Goal: Task Accomplishment & Management: Manage account settings

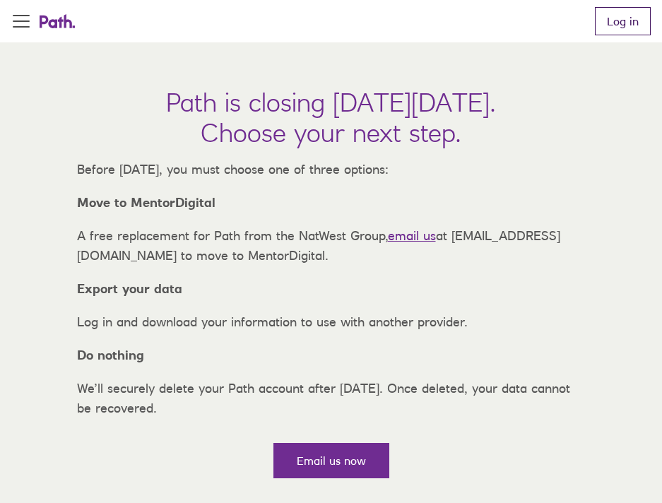
click at [598, 27] on link "Log in" at bounding box center [623, 21] width 56 height 28
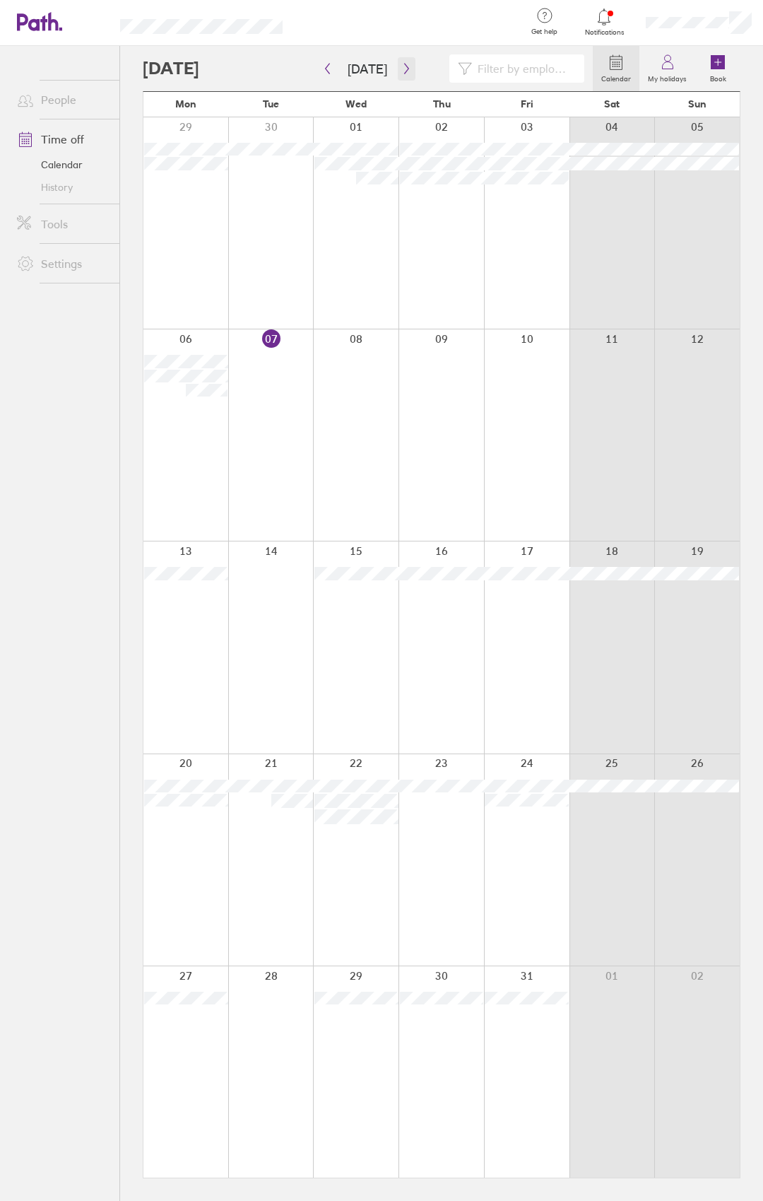
click at [408, 69] on button "button" at bounding box center [407, 68] width 18 height 23
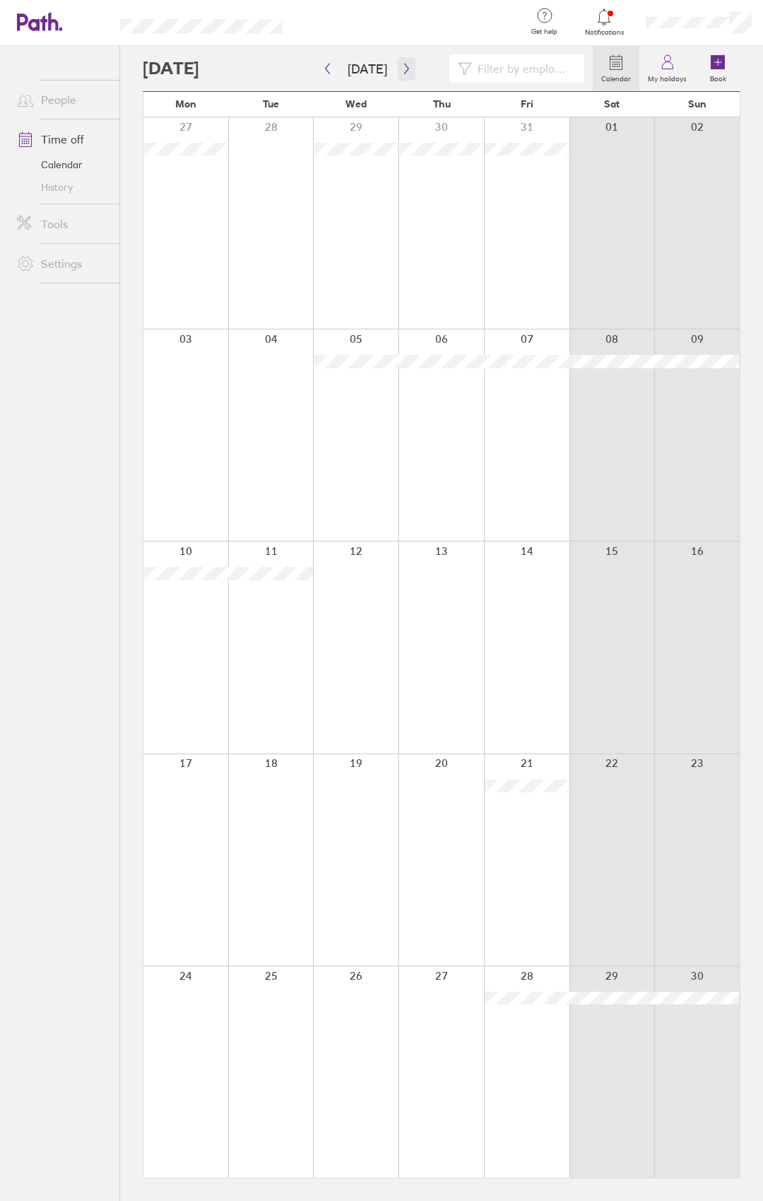
click at [407, 73] on icon "button" at bounding box center [406, 68] width 11 height 11
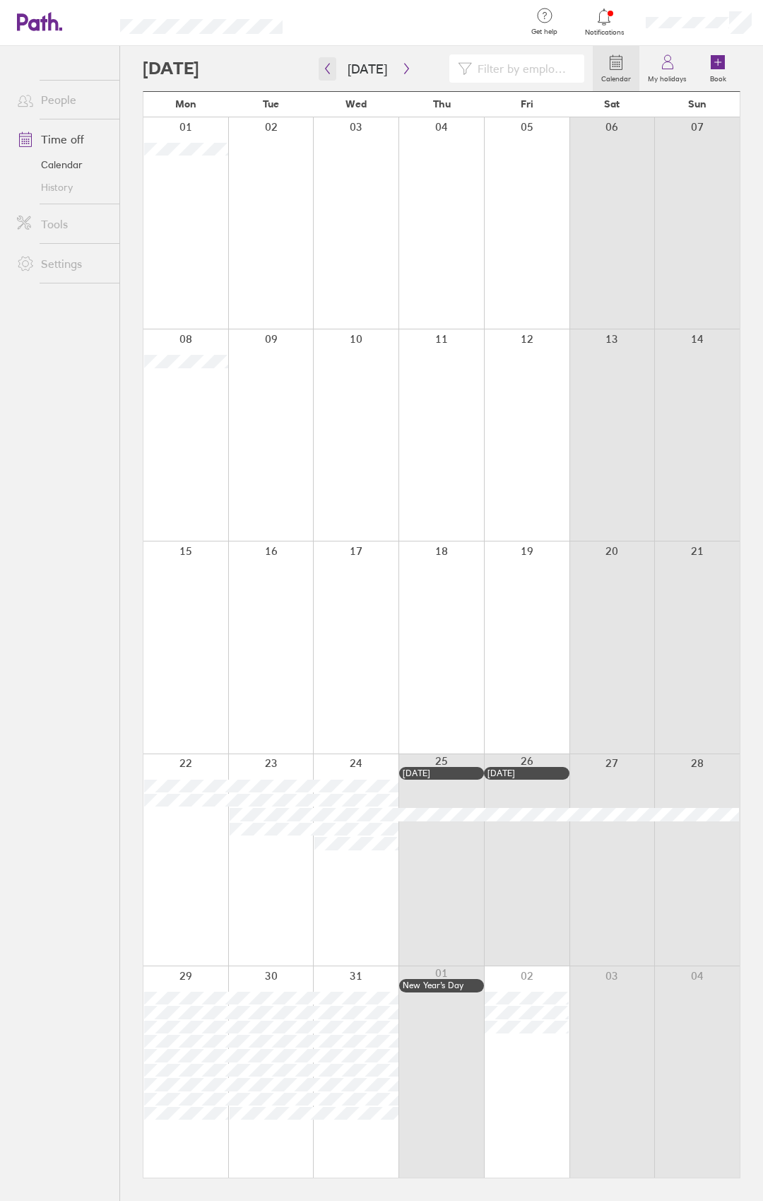
click at [333, 64] on button "button" at bounding box center [328, 68] width 18 height 23
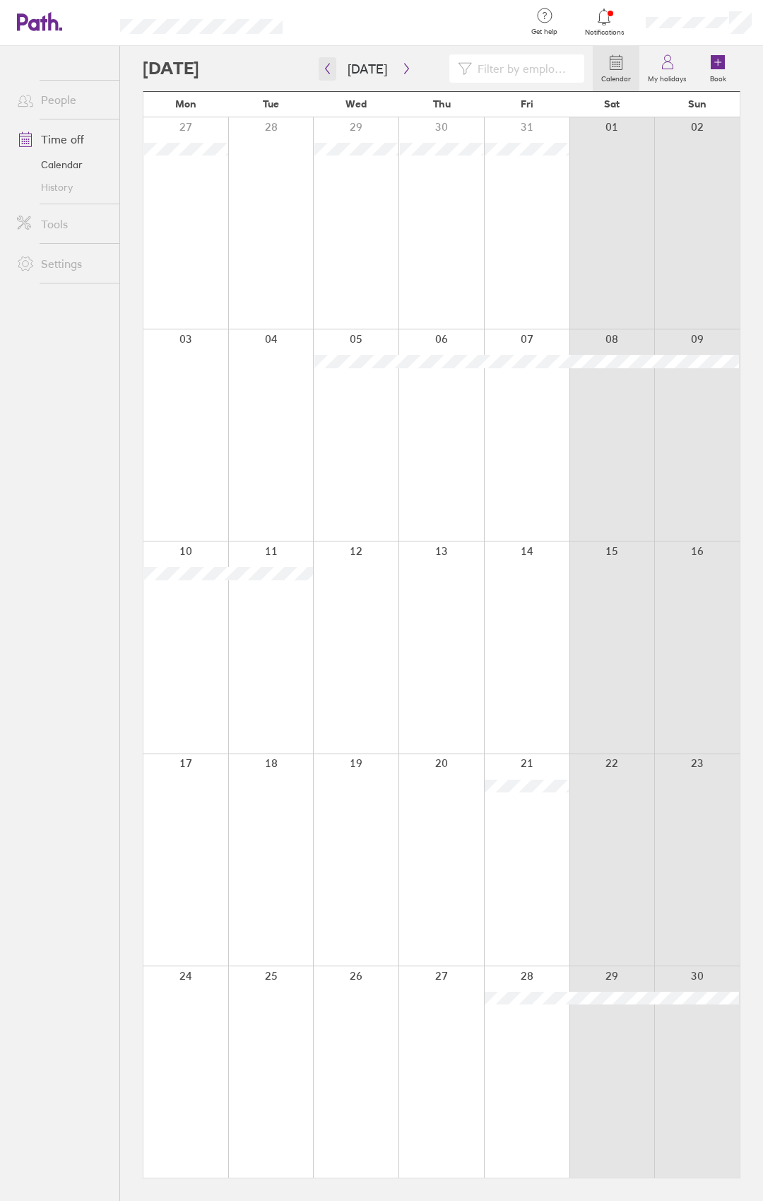
click at [321, 66] on button "button" at bounding box center [328, 68] width 18 height 23
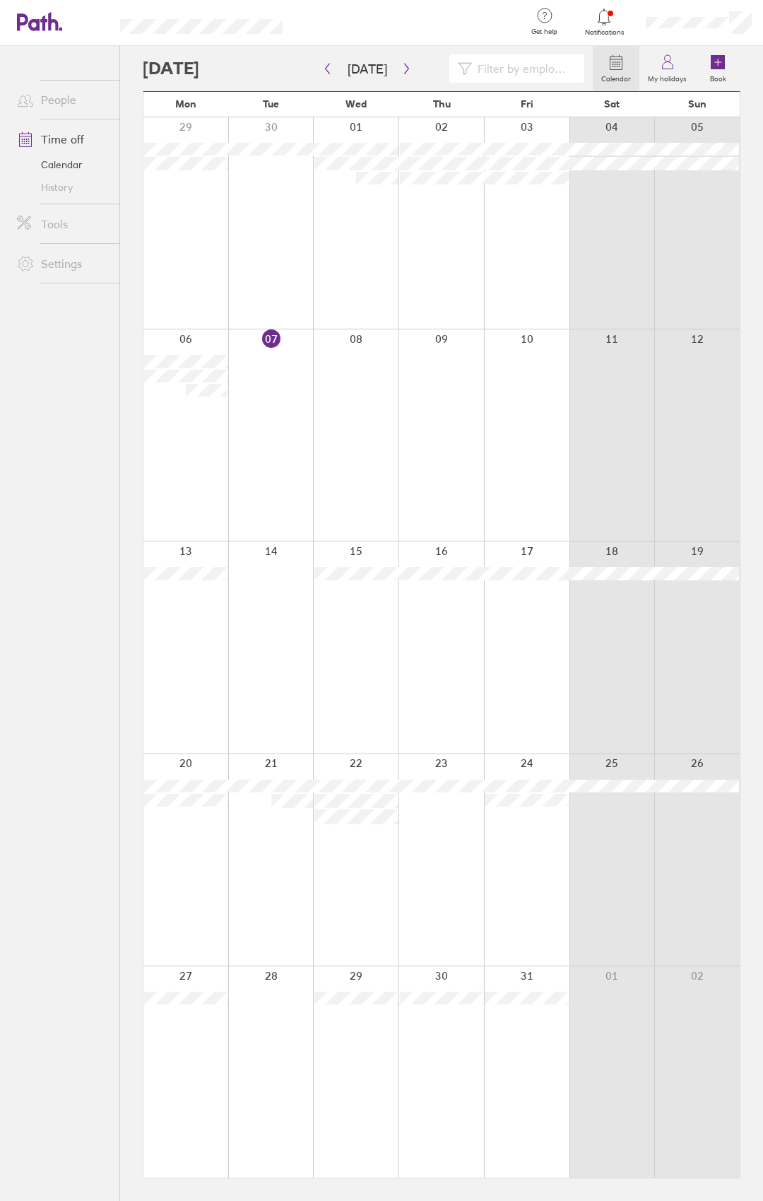
click at [601, 16] on icon at bounding box center [604, 16] width 17 height 17
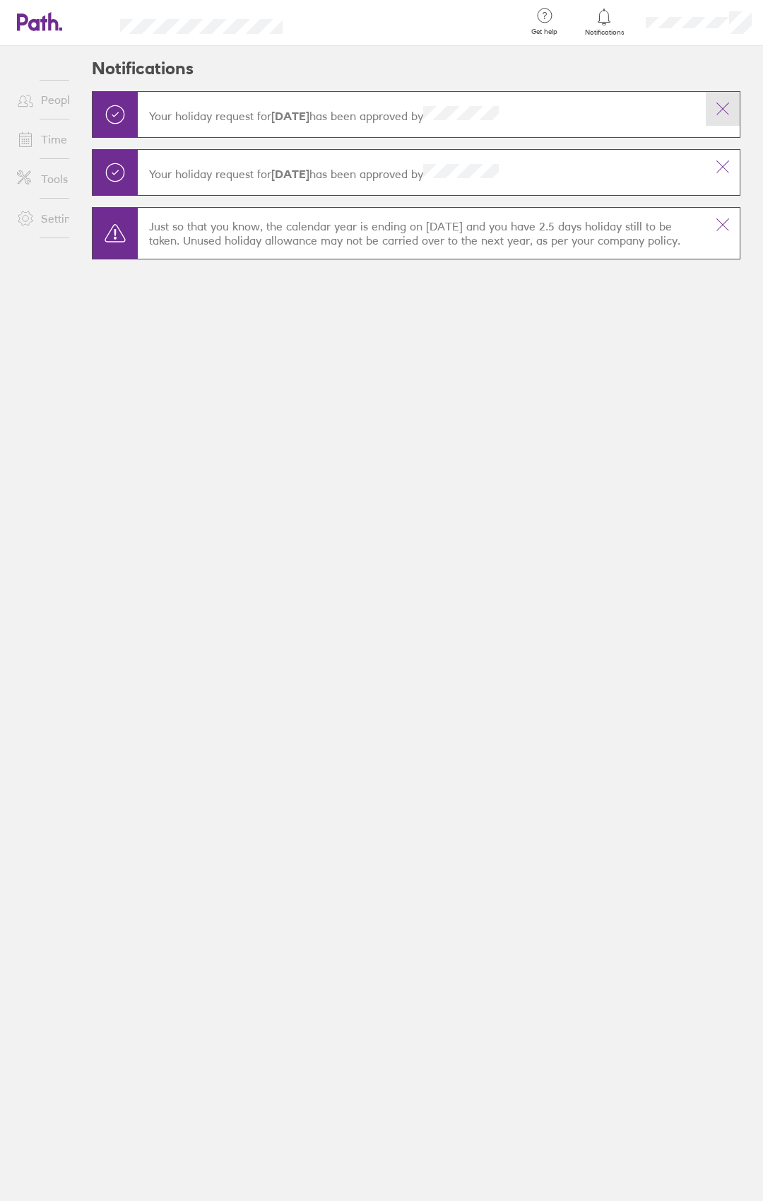
click at [672, 104] on icon at bounding box center [722, 108] width 17 height 17
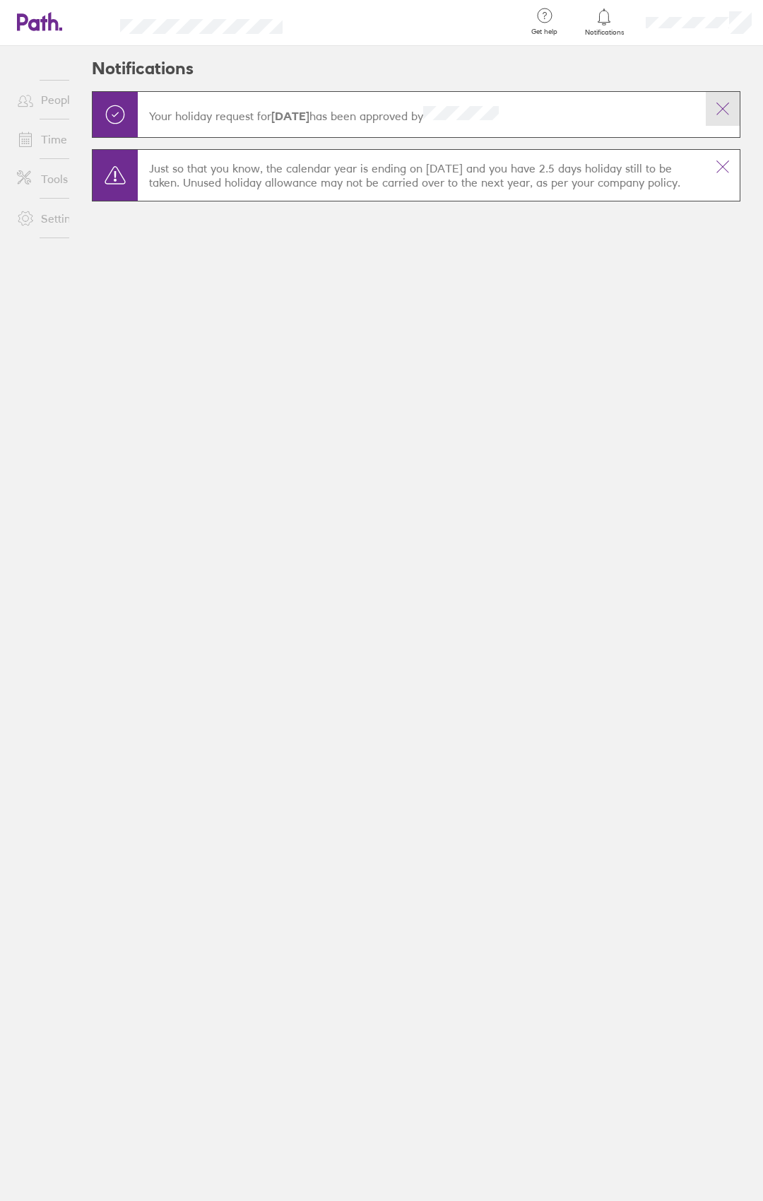
click at [672, 105] on button at bounding box center [723, 109] width 34 height 34
click at [672, 110] on icon at bounding box center [722, 108] width 17 height 17
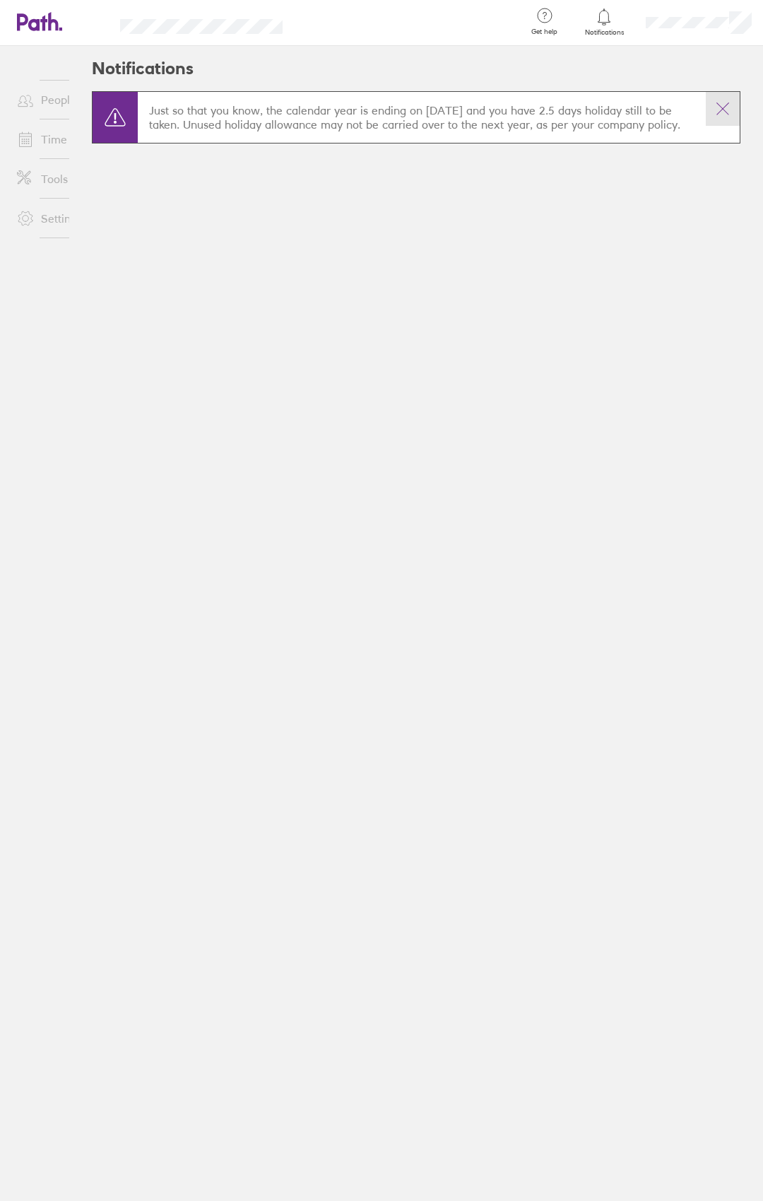
click at [672, 112] on icon at bounding box center [722, 108] width 17 height 17
click at [260, 315] on div "Notifications You currently have no notifications" at bounding box center [441, 623] width 643 height 1155
